Goal: Register for event/course

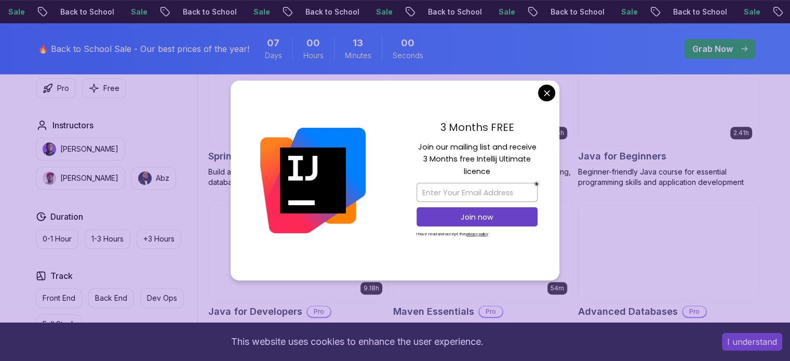
scroll to position [467, 0]
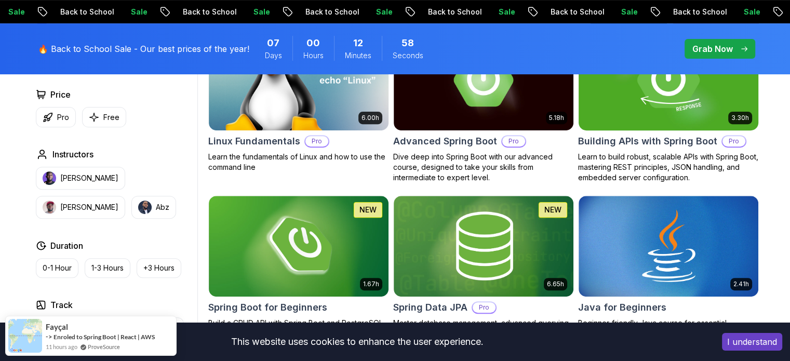
scroll to position [312, 0]
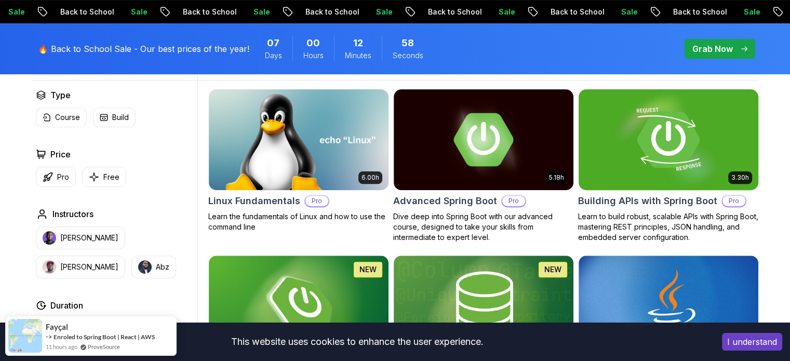
click at [645, 215] on p "Learn to build robust, scalable APIs with Spring Boot, mastering REST principle…" at bounding box center [668, 226] width 181 height 31
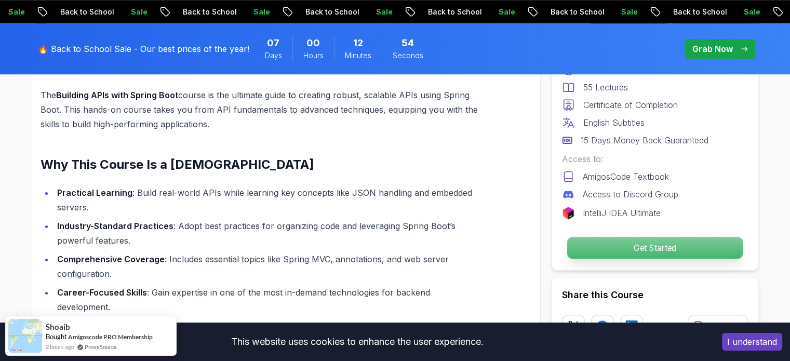
click at [626, 244] on p "Get Started" at bounding box center [655, 248] width 176 height 22
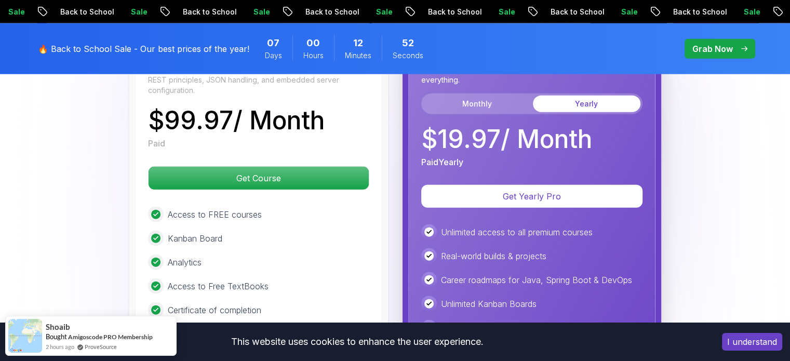
drag, startPoint x: 308, startPoint y: 194, endPoint x: 308, endPoint y: 180, distance: 14.0
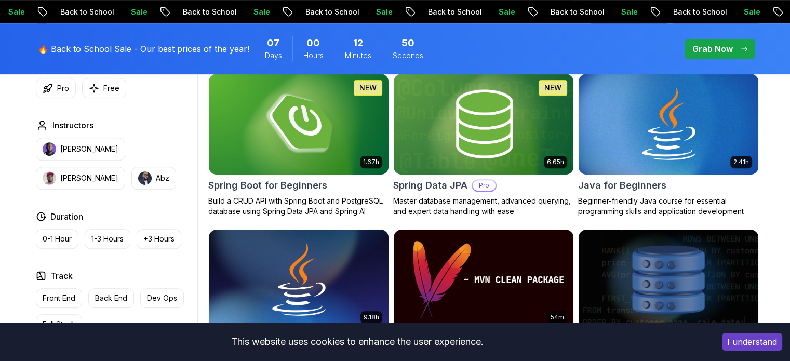
scroll to position [530, 0]
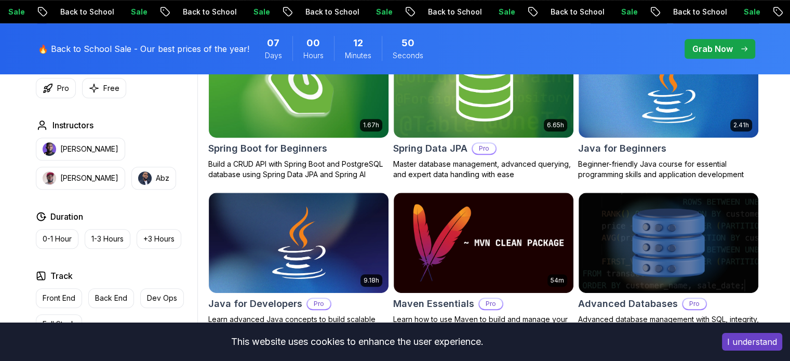
click at [290, 151] on h2 "Spring Boot for Beginners" at bounding box center [267, 148] width 119 height 15
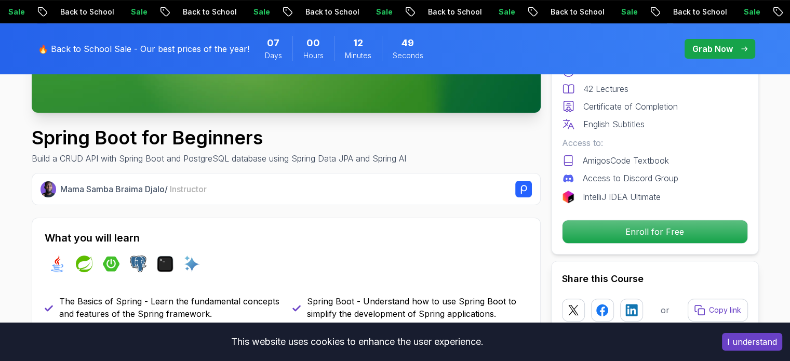
scroll to position [415, 0]
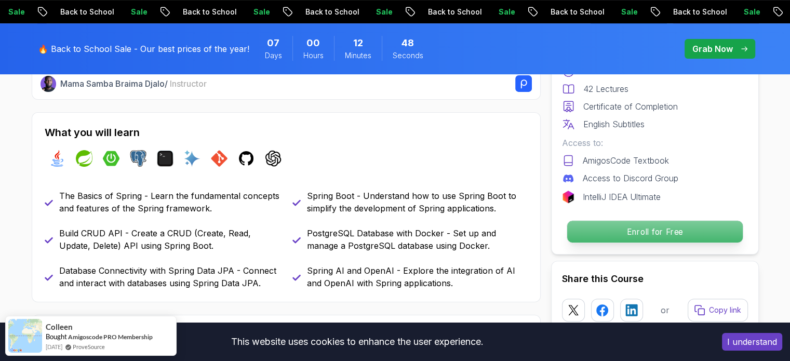
click at [658, 233] on p "Enroll for Free" at bounding box center [655, 232] width 176 height 22
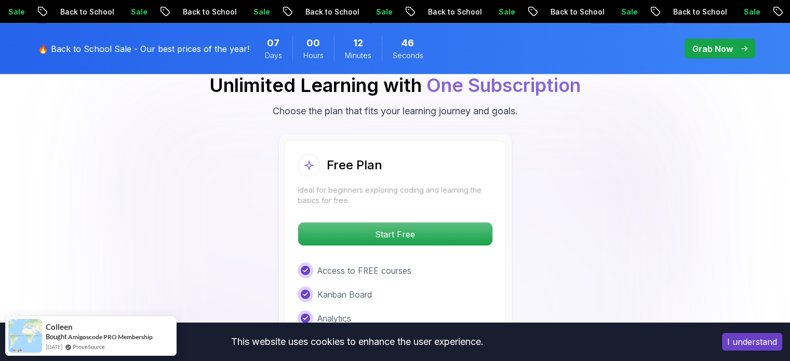
scroll to position [2162, 0]
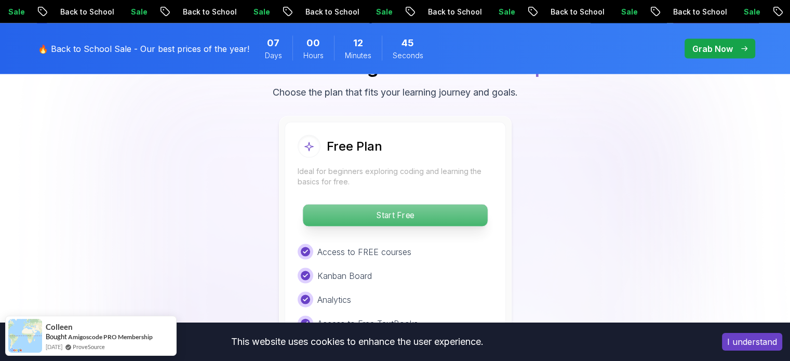
click at [446, 205] on p "Start Free" at bounding box center [395, 216] width 184 height 22
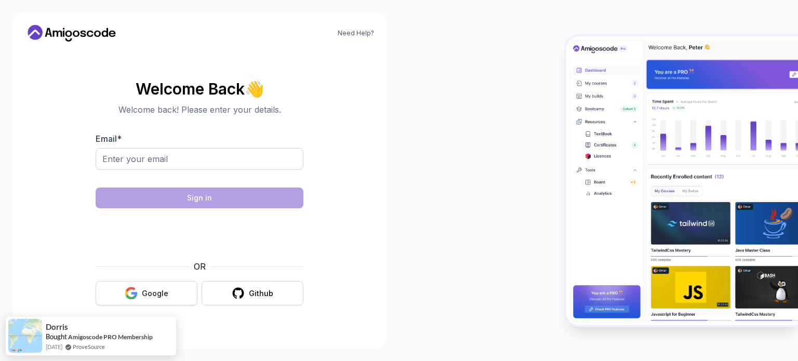
click at [170, 289] on button "Google" at bounding box center [147, 293] width 102 height 24
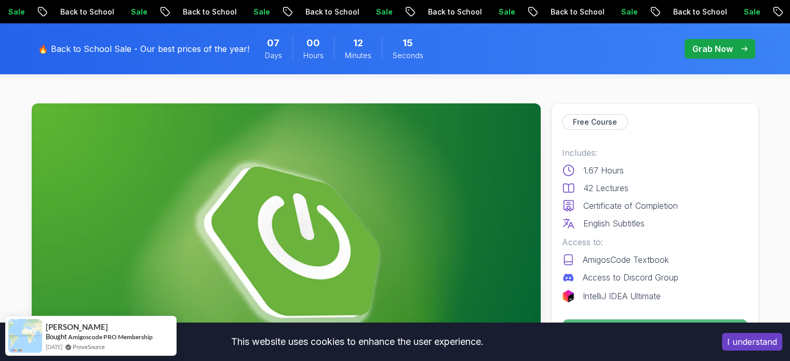
scroll to position [208, 0]
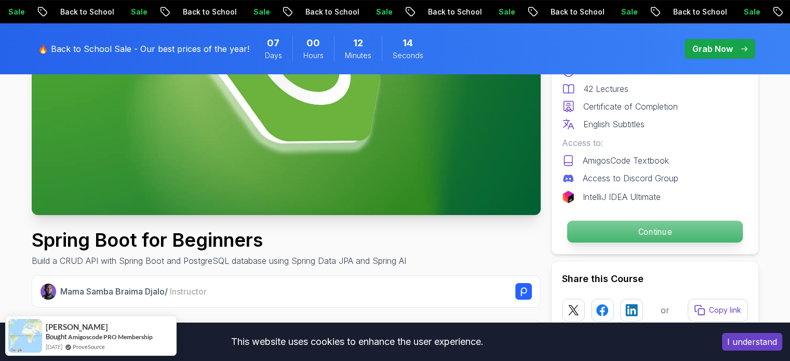
click at [588, 237] on p "Continue" at bounding box center [655, 232] width 176 height 22
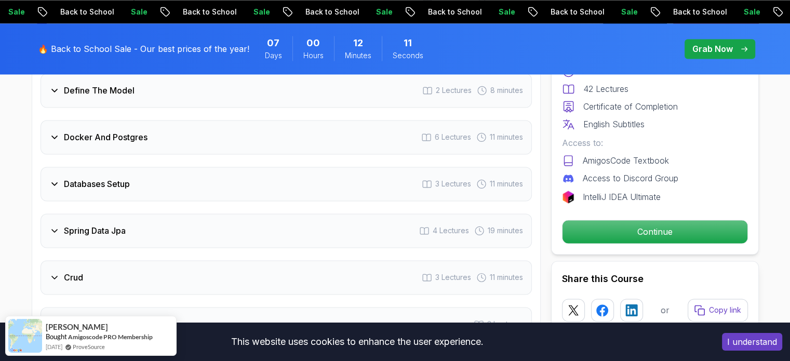
scroll to position [1607, 0]
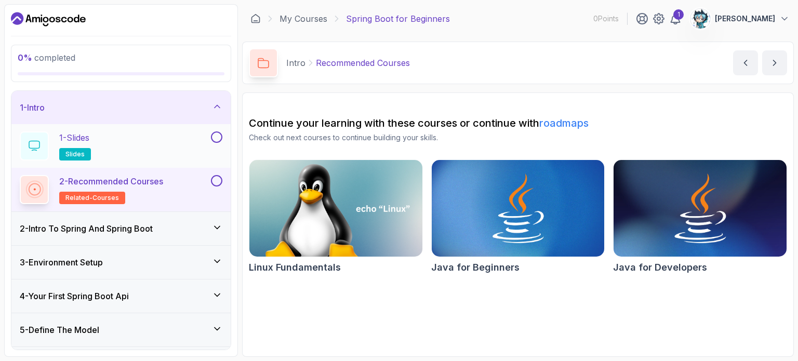
click at [149, 147] on div "1 - Slides slides" at bounding box center [114, 145] width 189 height 29
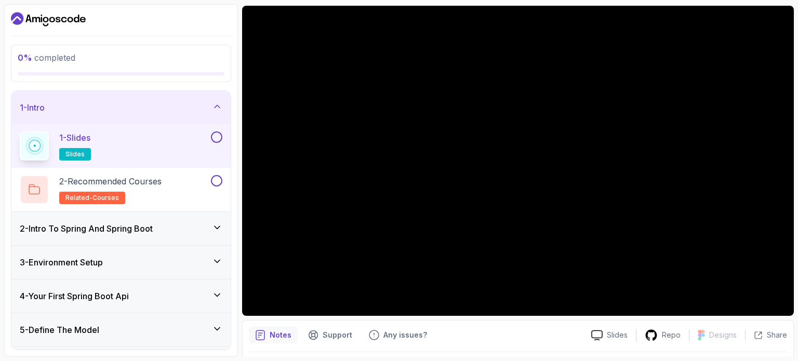
scroll to position [117, 0]
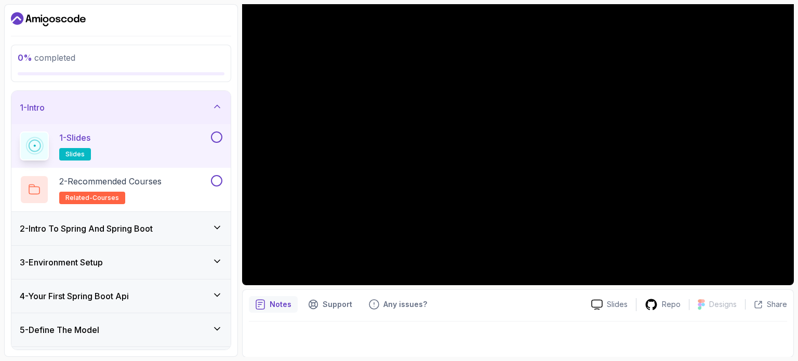
click at [56, 237] on div "2 - Intro To Spring And Spring Boot" at bounding box center [120, 228] width 219 height 33
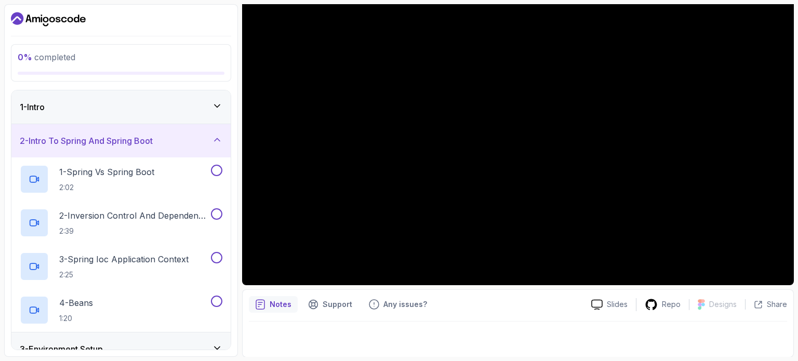
click at [146, 112] on div "1 - Intro" at bounding box center [121, 107] width 203 height 12
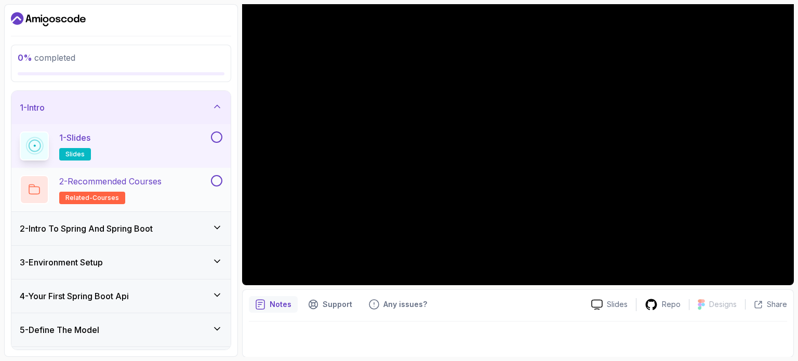
click at [181, 180] on div "2 - Recommended Courses related-courses" at bounding box center [114, 189] width 189 height 29
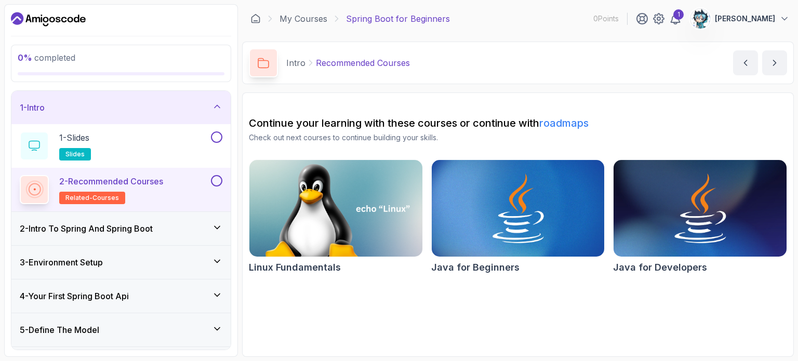
click at [115, 224] on h3 "2 - Intro To Spring And Spring Boot" at bounding box center [86, 228] width 133 height 12
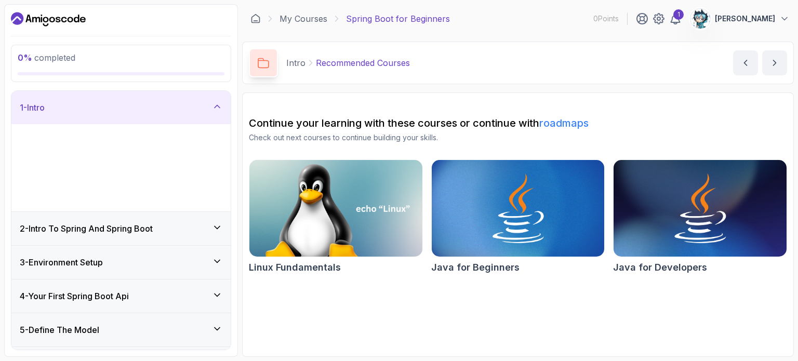
click at [200, 228] on div "2 - Intro To Spring And Spring Boot" at bounding box center [121, 228] width 203 height 12
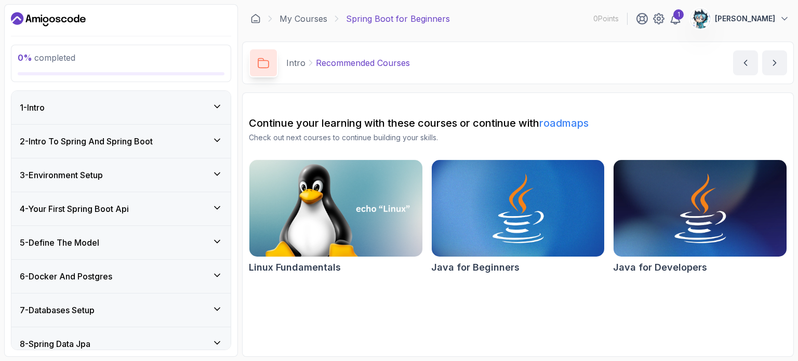
click at [182, 156] on div "2 - Intro To Spring And Spring Boot" at bounding box center [120, 141] width 219 height 33
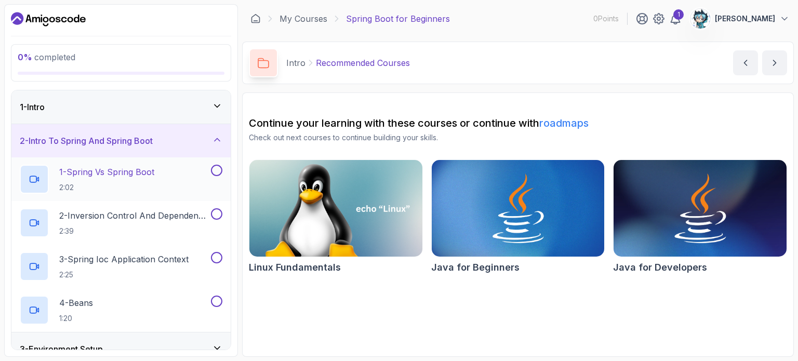
click at [137, 179] on h2 "1 - Spring Vs Spring Boot 2:02" at bounding box center [106, 179] width 95 height 27
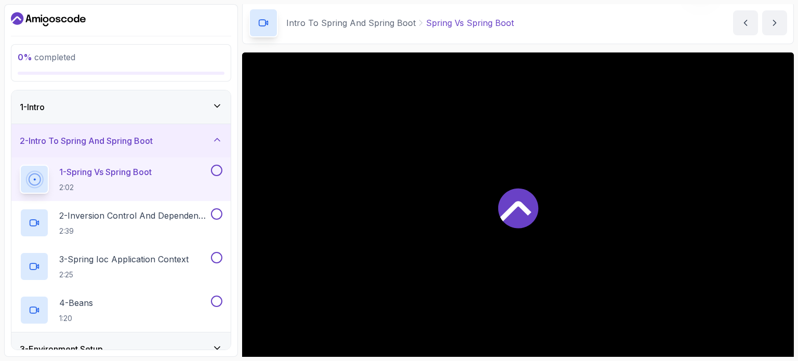
scroll to position [104, 0]
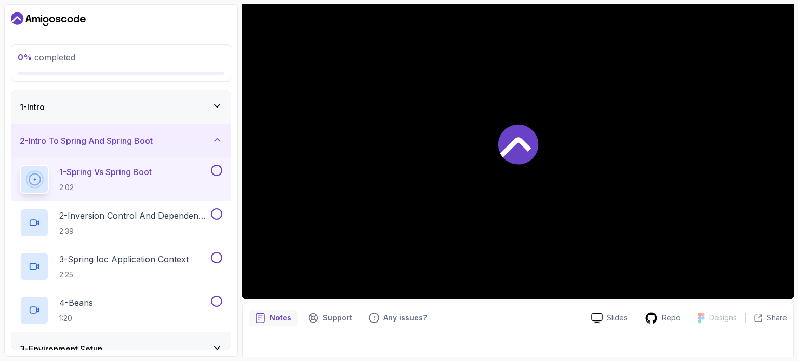
click at [530, 152] on icon at bounding box center [518, 144] width 40 height 40
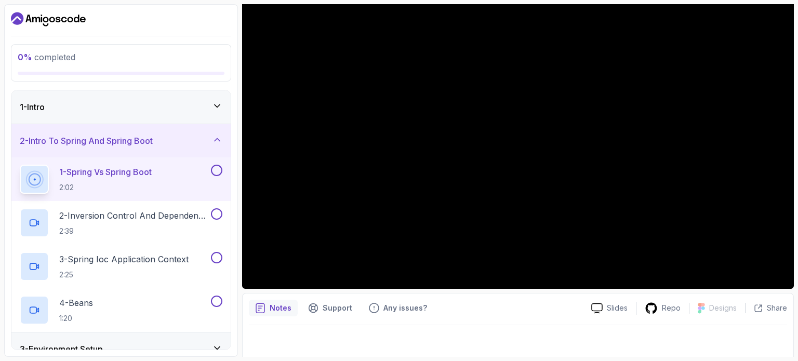
scroll to position [117, 0]
